Goal: Task Accomplishment & Management: Use online tool/utility

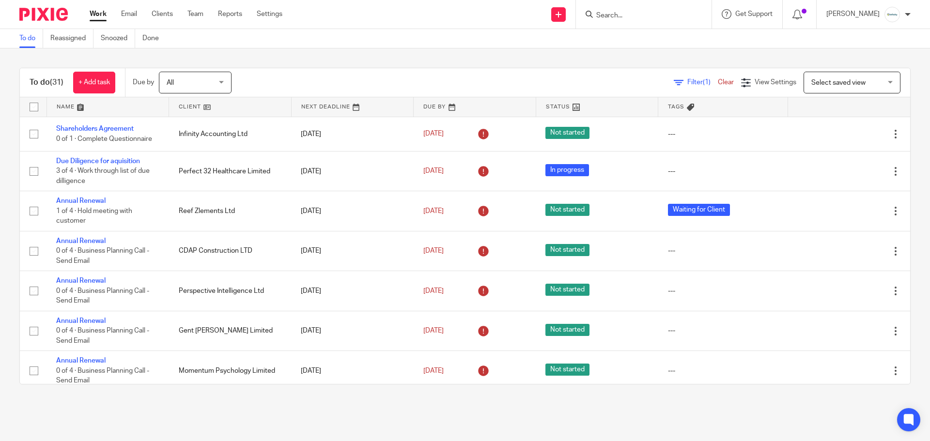
click at [649, 16] on input "Search" at bounding box center [639, 16] width 87 height 9
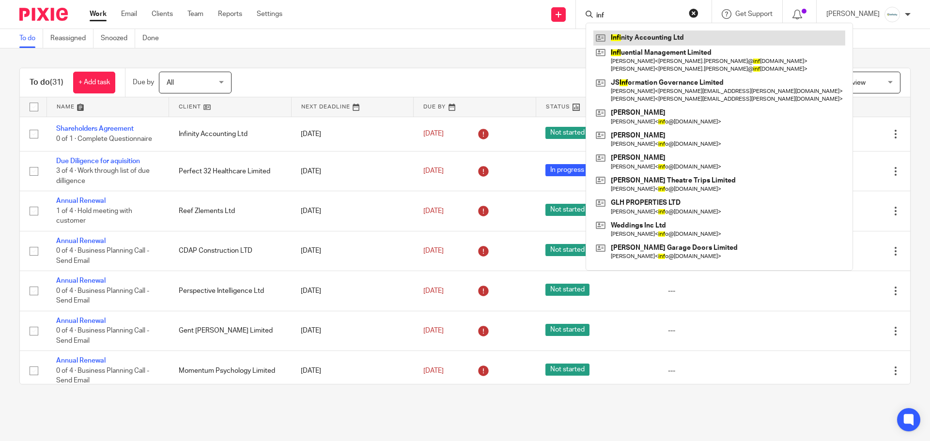
type input "inf"
click at [657, 31] on link at bounding box center [720, 38] width 252 height 15
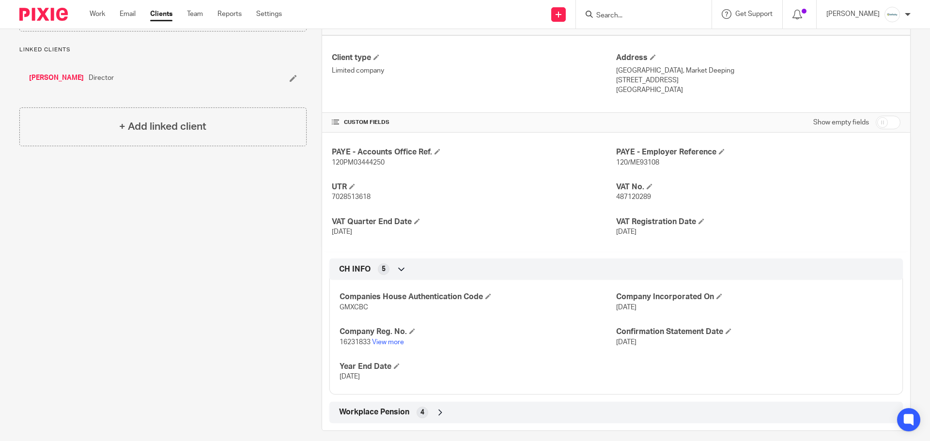
scroll to position [249, 0]
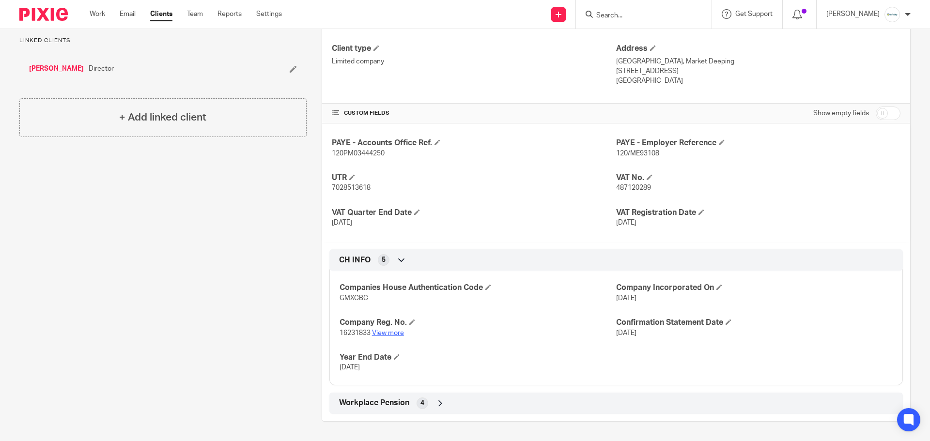
click at [382, 335] on link "View more" at bounding box center [388, 333] width 32 height 7
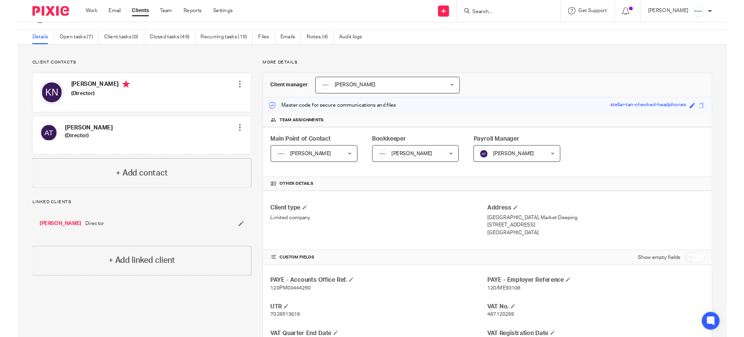
scroll to position [0, 0]
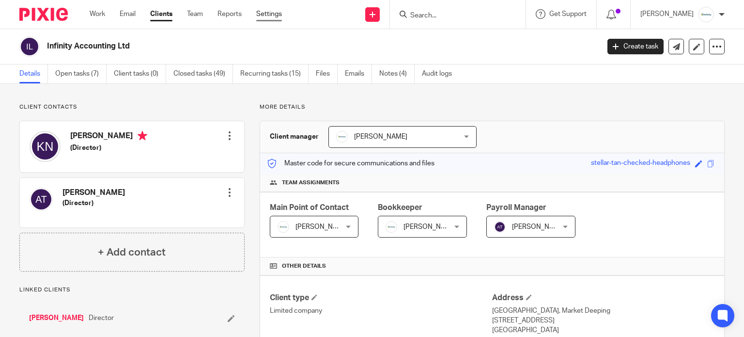
click at [273, 17] on link "Settings" at bounding box center [269, 14] width 26 height 10
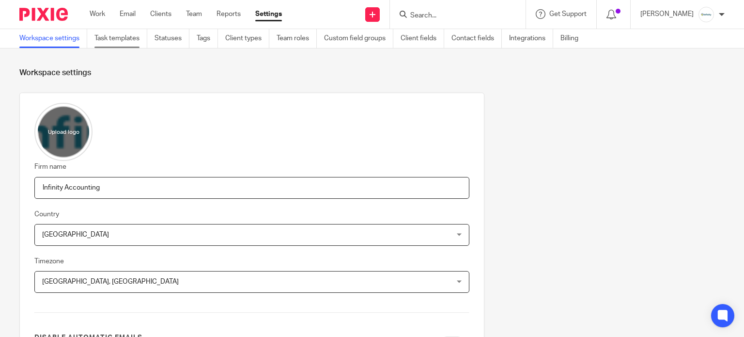
click at [140, 41] on link "Task templates" at bounding box center [120, 38] width 53 height 19
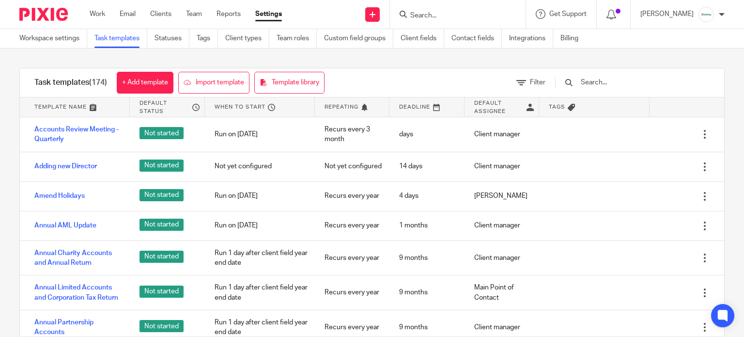
click at [636, 85] on input "text" at bounding box center [636, 82] width 113 height 11
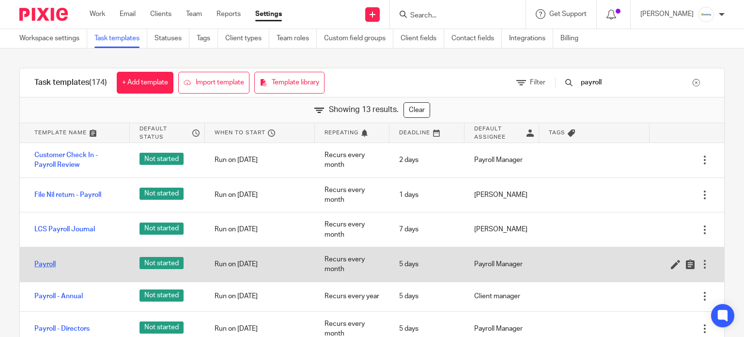
type input "payroll"
click at [42, 261] on link "Payroll" at bounding box center [44, 264] width 21 height 10
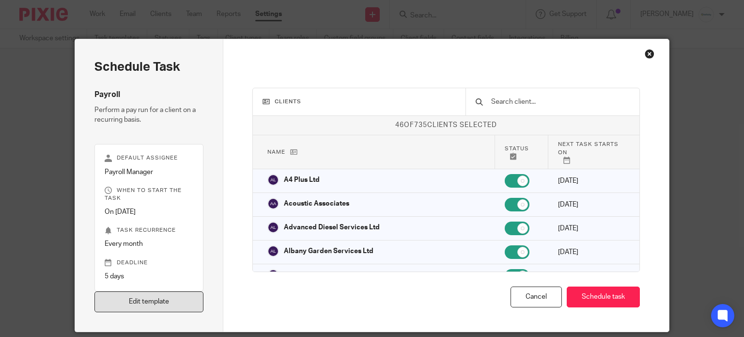
click at [155, 301] on link "Edit template" at bounding box center [149, 301] width 110 height 21
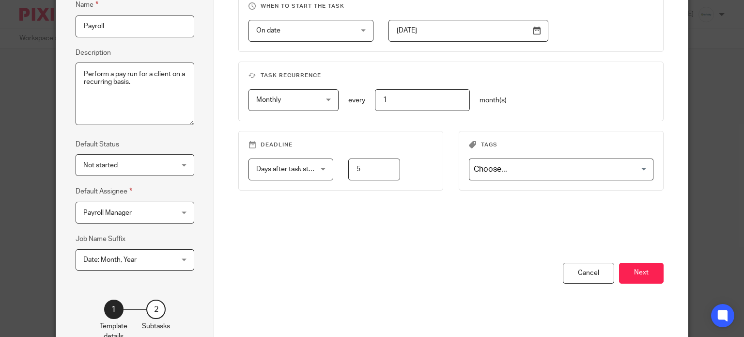
scroll to position [97, 0]
click at [627, 269] on button "Next" at bounding box center [641, 271] width 45 height 21
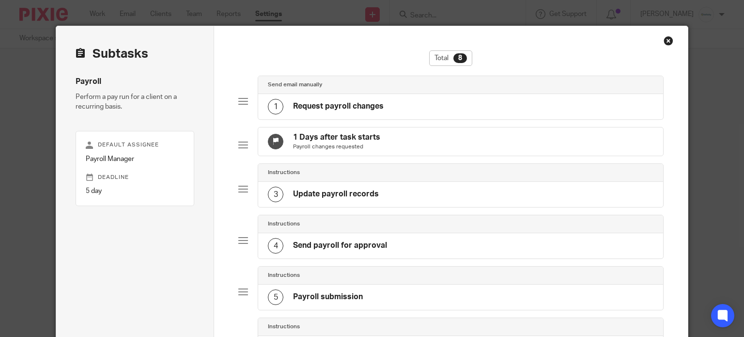
scroll to position [0, 0]
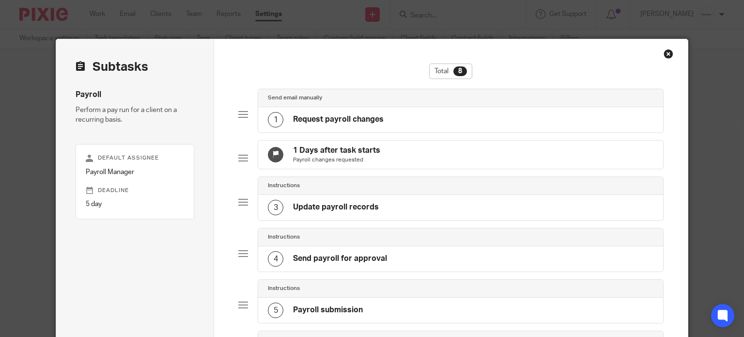
click at [359, 113] on div "1 Request payroll changes" at bounding box center [326, 120] width 116 height 16
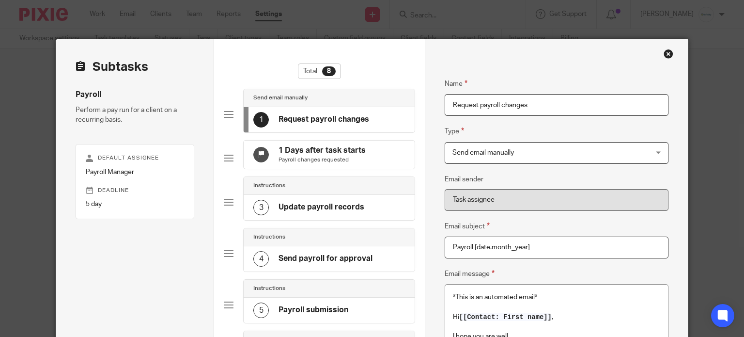
click at [664, 52] on div "Close this dialog window" at bounding box center [669, 54] width 10 height 10
